Goal: Check status: Check status

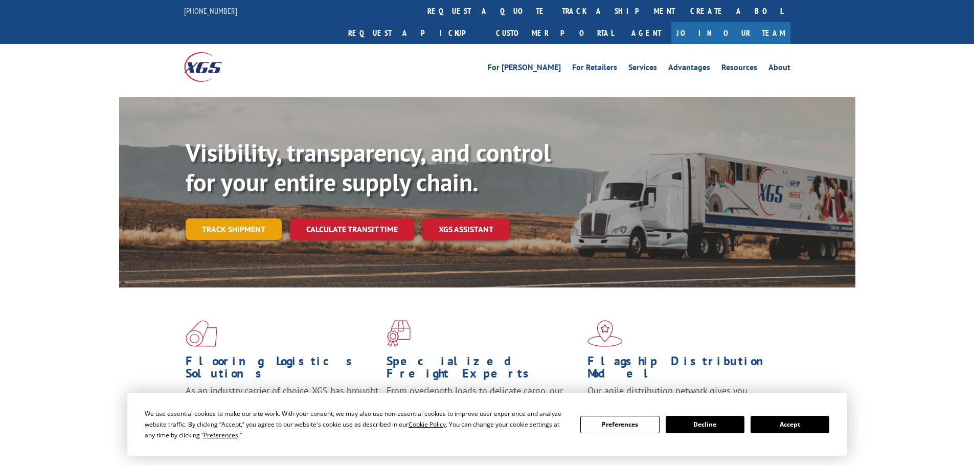
click at [218, 218] on link "Track shipment" at bounding box center [234, 228] width 96 height 21
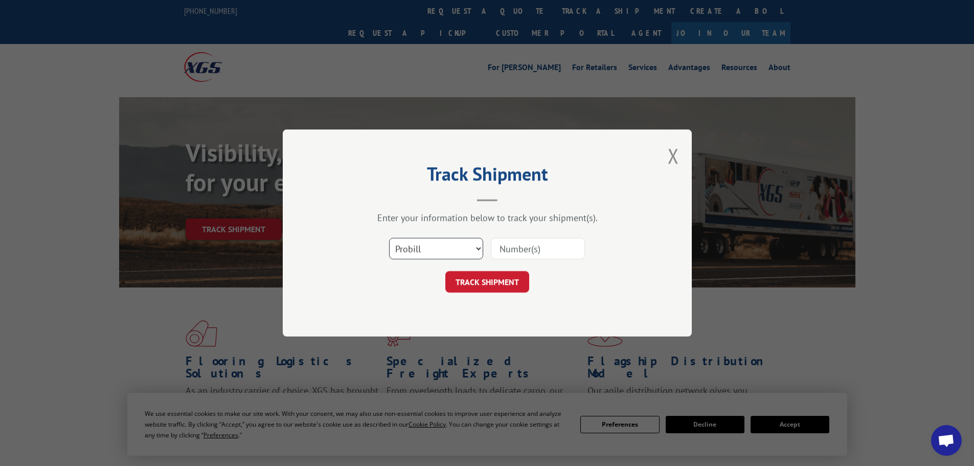
click at [458, 247] on select "Select category... Probill BOL PO" at bounding box center [436, 248] width 94 height 21
select select "bol"
click at [389, 238] on select "Select category... Probill BOL PO" at bounding box center [436, 248] width 94 height 21
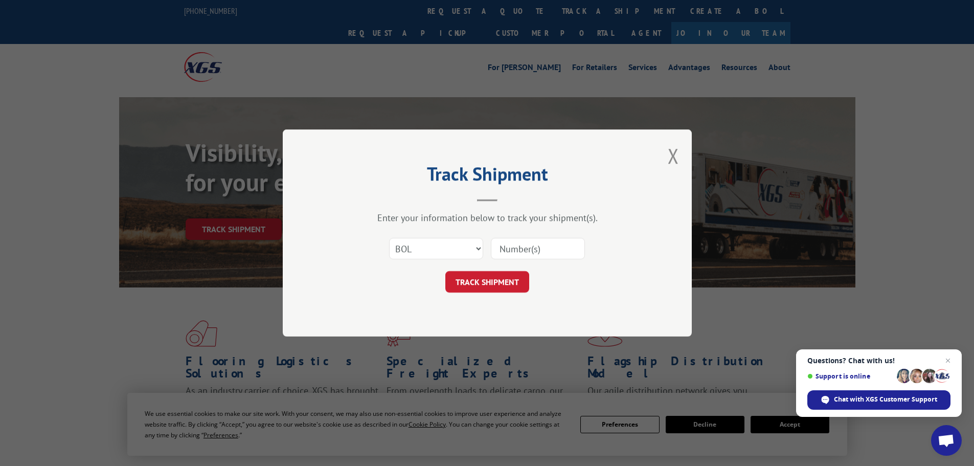
click at [524, 251] on input at bounding box center [538, 248] width 94 height 21
paste input "5474583"
type input "5474583"
click at [486, 274] on button "TRACK SHIPMENT" at bounding box center [487, 281] width 84 height 21
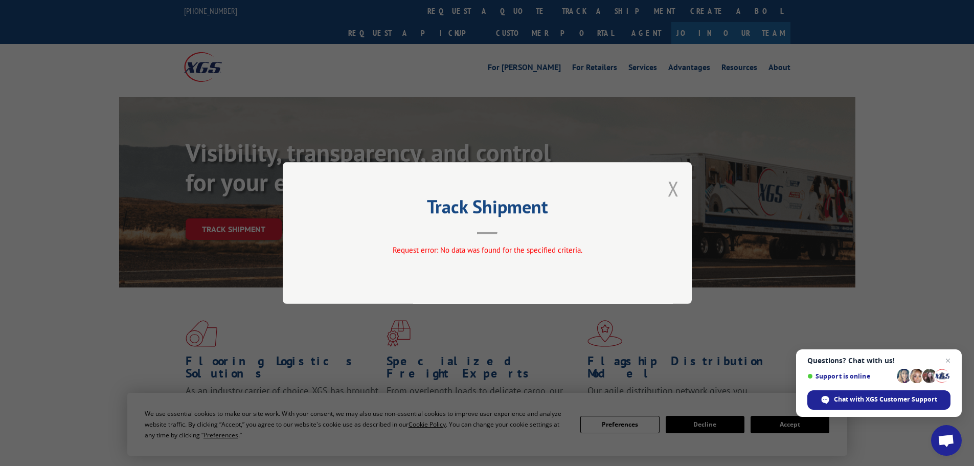
click at [672, 193] on button "Close modal" at bounding box center [673, 188] width 11 height 27
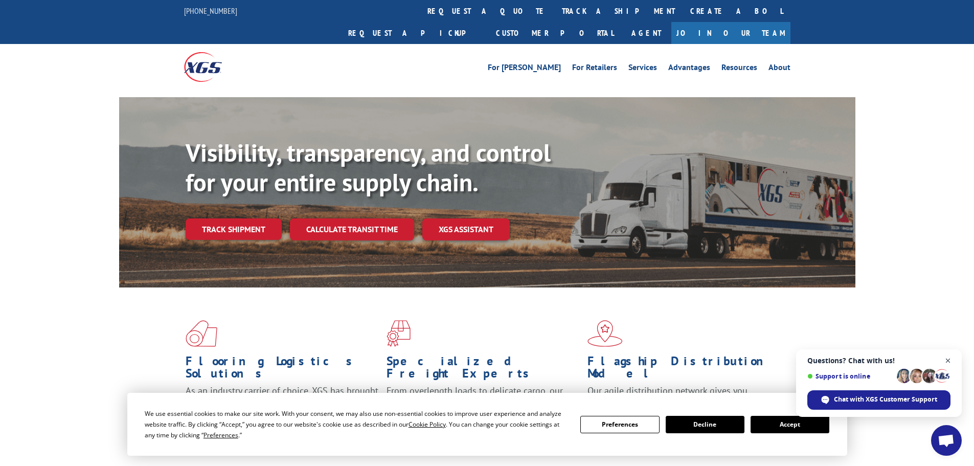
click at [950, 360] on span "Close chat" at bounding box center [948, 360] width 13 height 13
